Goal: Information Seeking & Learning: Learn about a topic

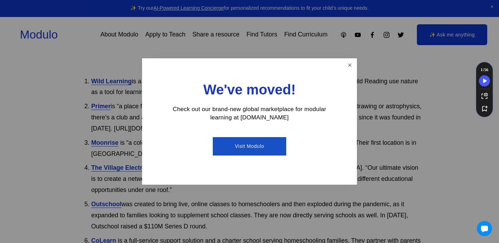
scroll to position [147, 0]
click at [43, 173] on div at bounding box center [249, 121] width 499 height 243
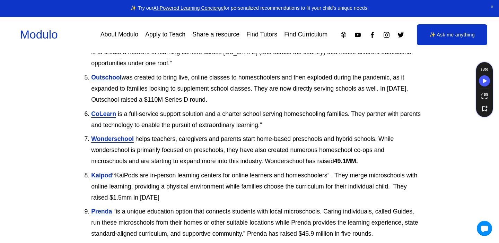
scroll to position [276, 0]
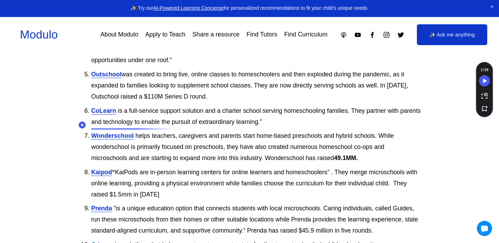
click at [113, 128] on div at bounding box center [134, 128] width 87 height 1
click at [111, 130] on p "Wonderschool helps teachers, caregivers and parents start home-based preschools…" at bounding box center [256, 146] width 331 height 33
click at [111, 132] on strong "Wonderschool" at bounding box center [112, 135] width 43 height 7
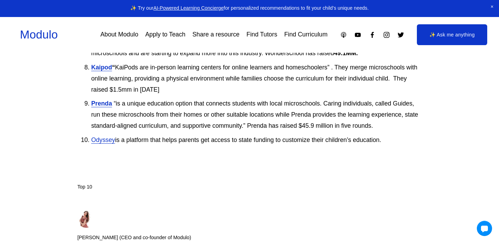
scroll to position [381, 0]
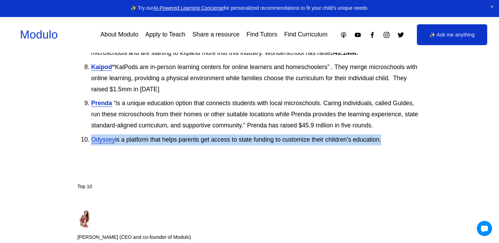
drag, startPoint x: 44, startPoint y: 175, endPoint x: 45, endPoint y: 133, distance: 42.7
click at [45, 133] on article "10 Homeschooling Startups To Watch [DATE] Written By [PERSON_NAME] (CEO and co-…" at bounding box center [249, 30] width 499 height 714
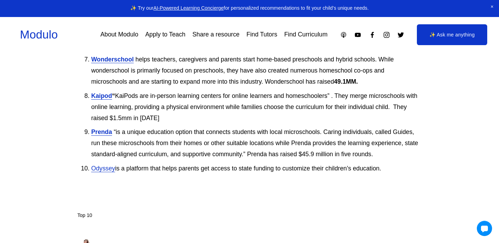
scroll to position [348, 0]
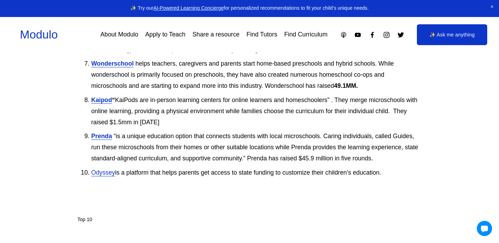
click at [214, 131] on p "Prenda “is a unique education option that connects students with local microsch…" at bounding box center [256, 147] width 331 height 33
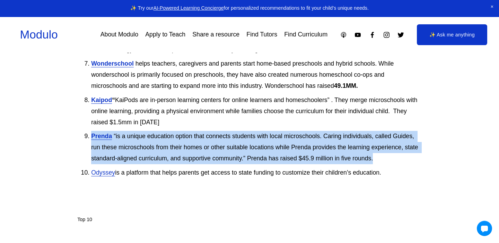
click at [214, 131] on p "Prenda “is a unique education option that connects students with local microsch…" at bounding box center [256, 147] width 331 height 33
click at [63, 147] on article "10 Homeschooling Startups To Watch [DATE] Written By [PERSON_NAME] (CEO and co-…" at bounding box center [249, 63] width 499 height 714
